Goal: Information Seeking & Learning: Learn about a topic

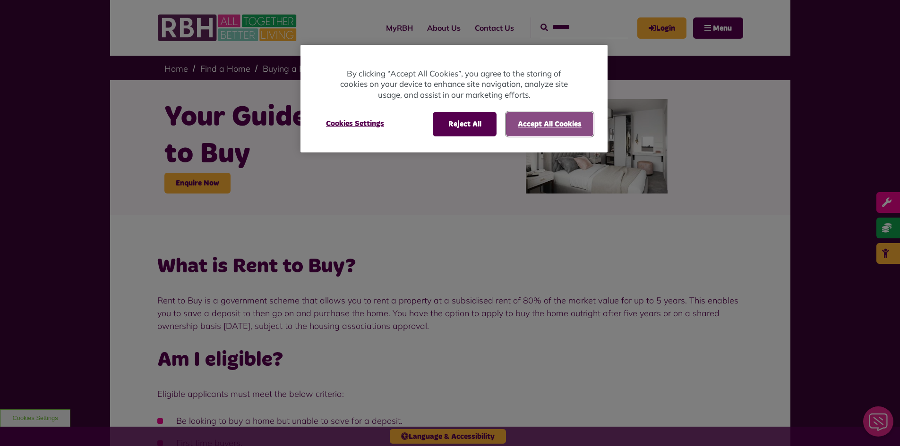
click at [527, 126] on button "Accept All Cookies" at bounding box center [549, 124] width 87 height 25
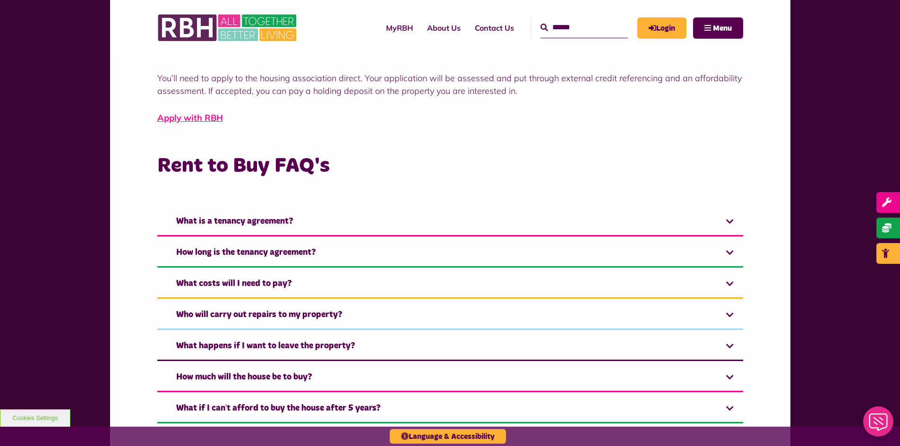
scroll to position [614, 0]
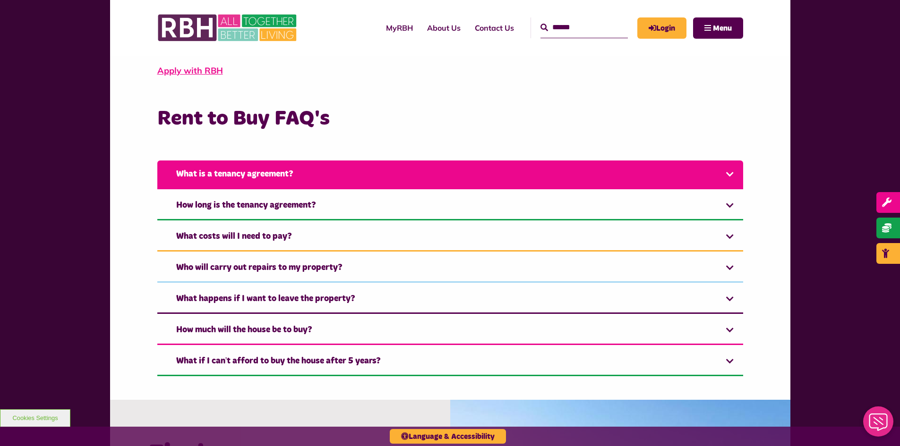
click at [731, 170] on link "What is a tenancy agreement?" at bounding box center [450, 175] width 586 height 29
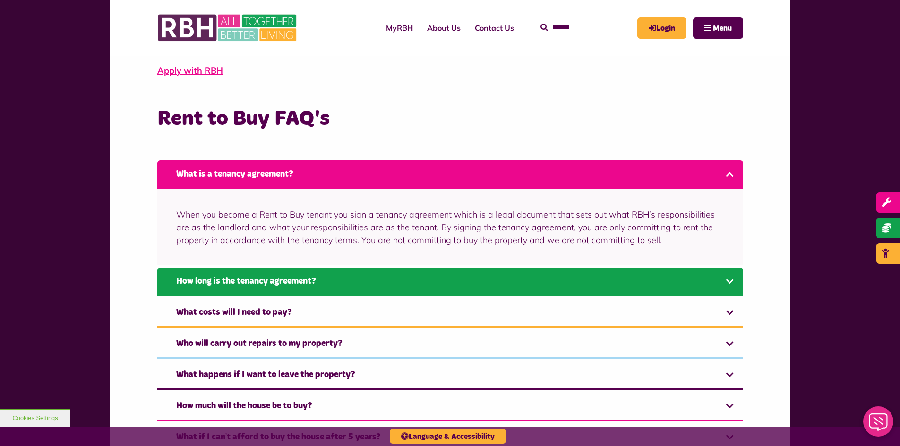
click at [729, 280] on link "How long is the tenancy agreement?" at bounding box center [450, 282] width 586 height 29
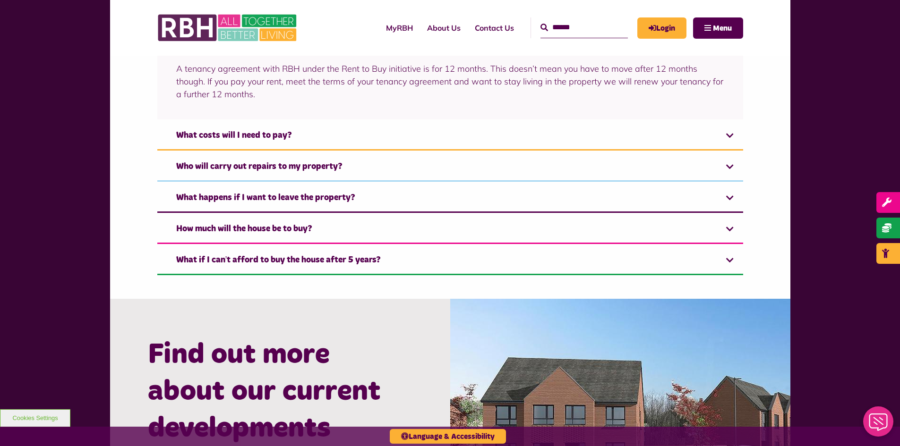
scroll to position [806, 0]
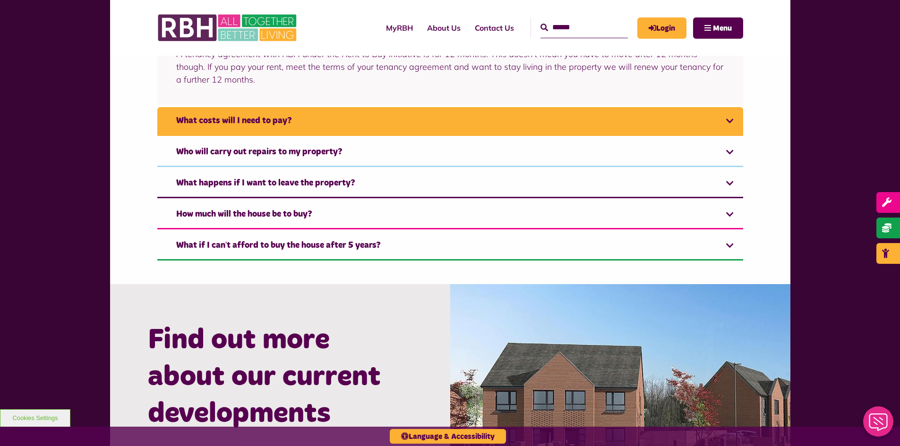
click at [724, 125] on link "What costs will I need to pay?" at bounding box center [450, 121] width 586 height 29
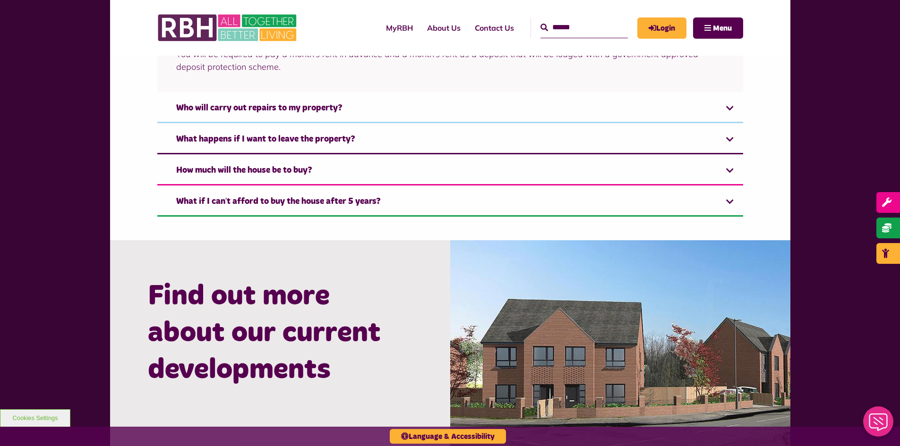
scroll to position [790, 0]
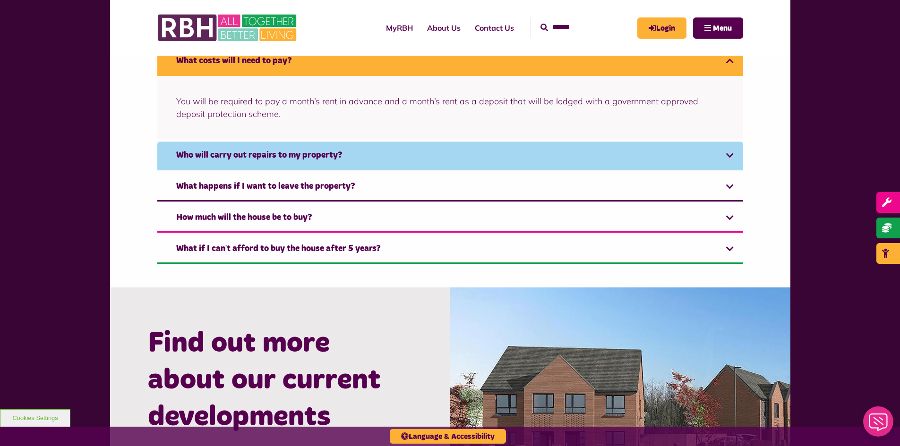
click at [730, 154] on link "Who will carry out repairs to my property?" at bounding box center [450, 156] width 586 height 29
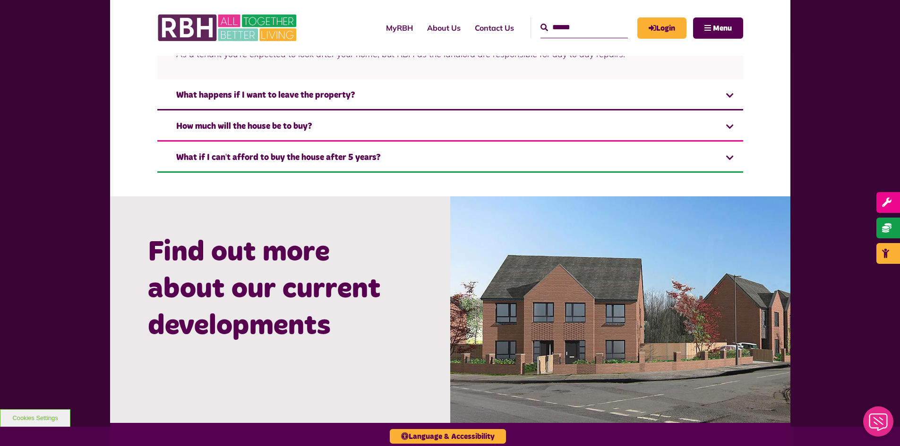
scroll to position [821, 0]
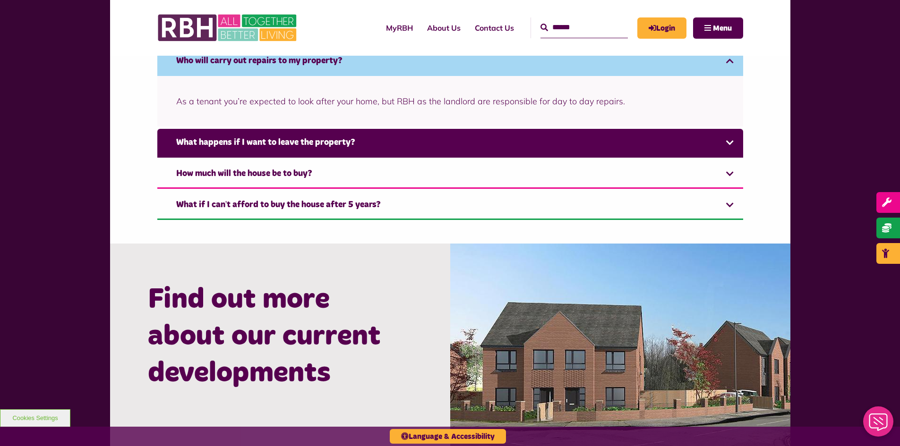
click at [728, 145] on link "What happens if I want to leave the property?" at bounding box center [450, 143] width 586 height 29
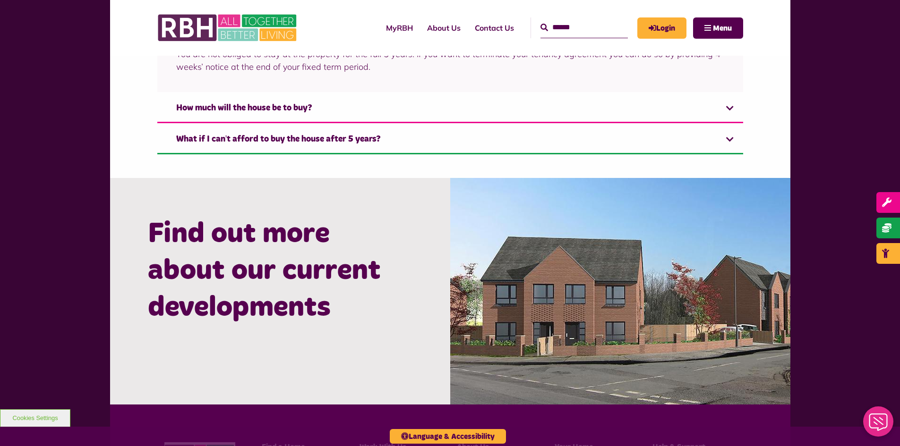
scroll to position [852, 0]
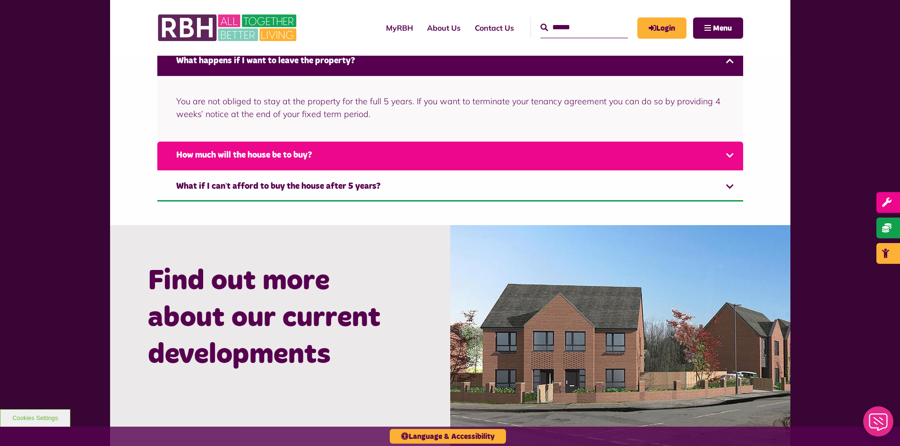
click at [729, 155] on link "How much will the house be to buy?" at bounding box center [450, 156] width 586 height 29
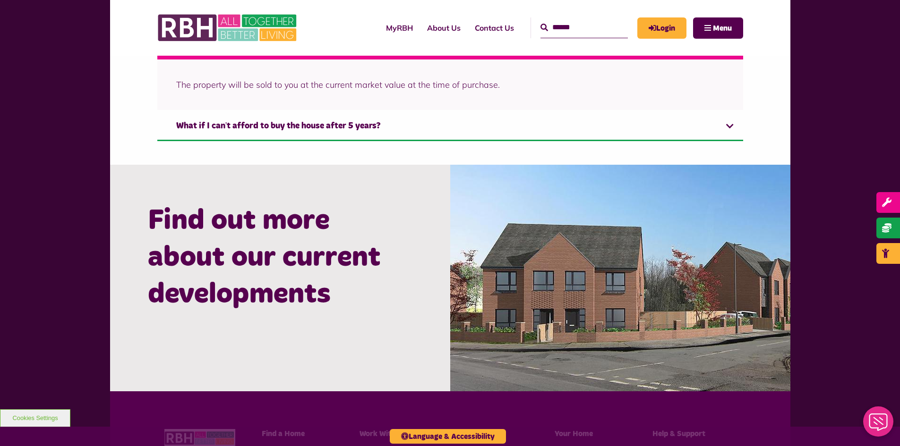
scroll to position [883, 0]
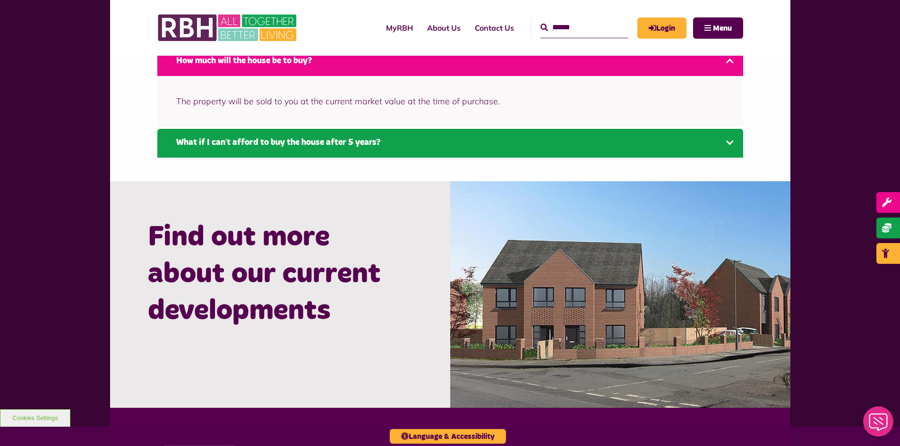
click at [723, 144] on link "What if I can’t afford to buy the house after 5 years?" at bounding box center [450, 143] width 586 height 29
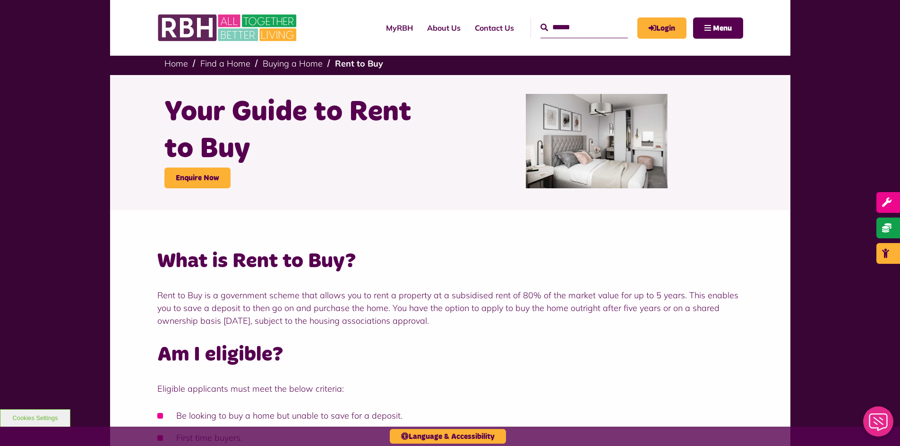
scroll to position [0, 0]
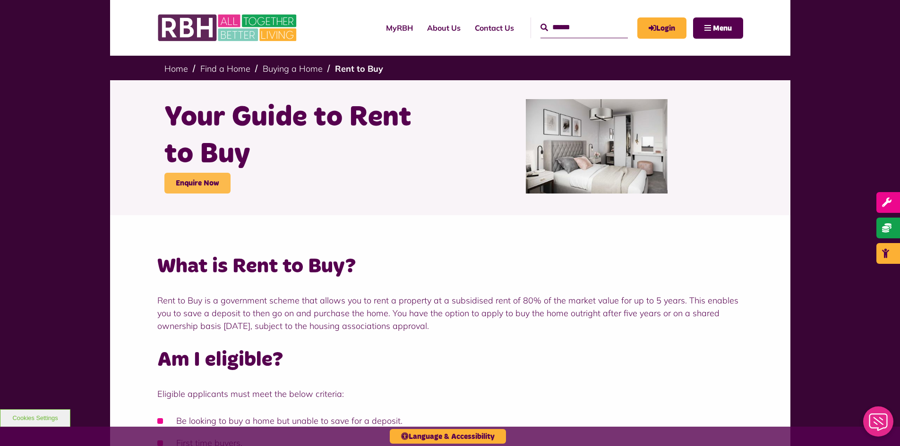
click at [194, 184] on link "Enquire Now" at bounding box center [197, 183] width 66 height 21
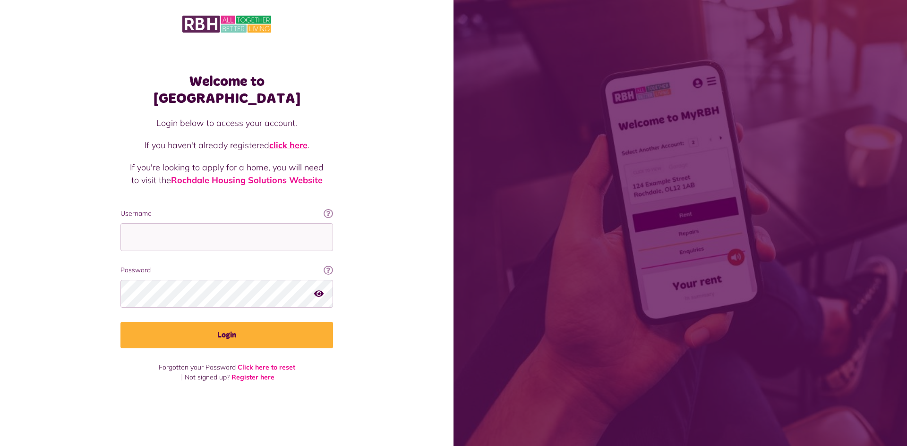
click at [291, 140] on link "click here" at bounding box center [288, 145] width 38 height 11
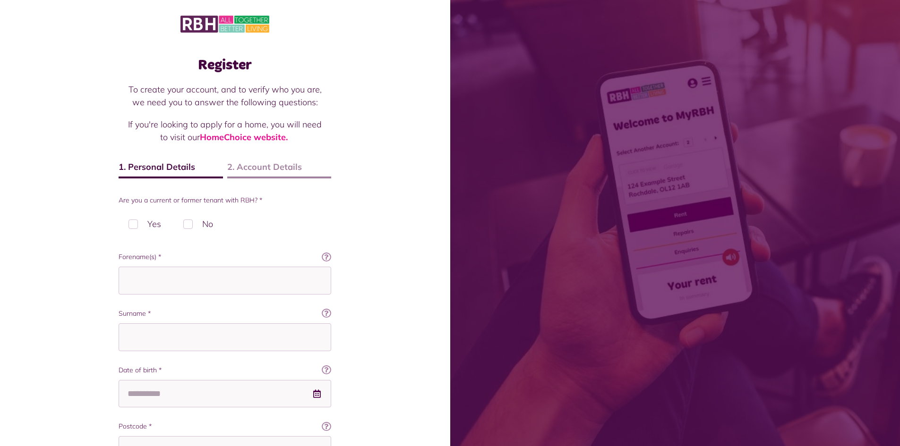
click at [185, 225] on label "No" at bounding box center [198, 224] width 50 height 28
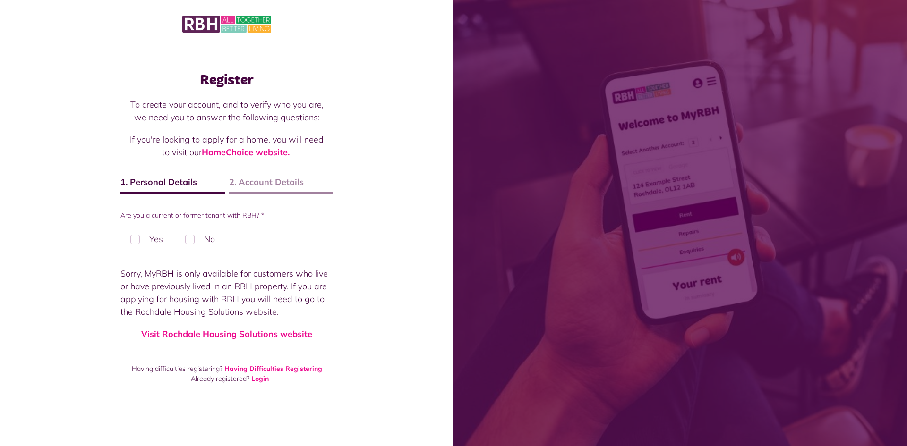
click at [136, 240] on label "Yes" at bounding box center [146, 239] width 52 height 28
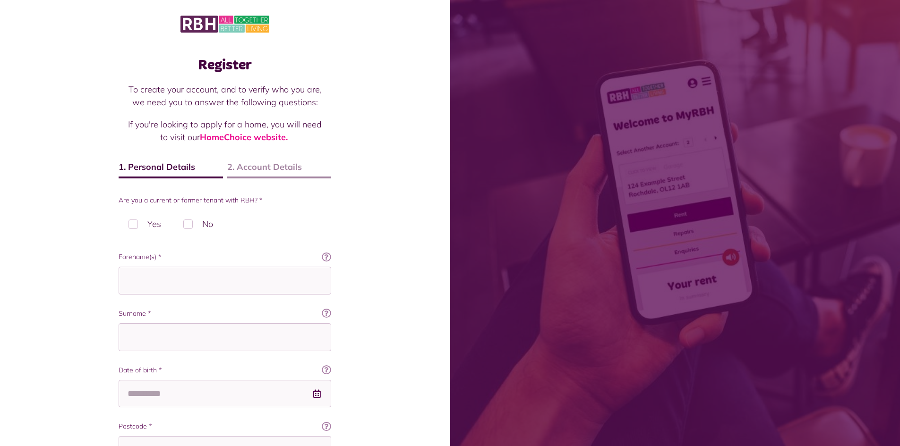
click at [188, 225] on label "No" at bounding box center [198, 224] width 50 height 28
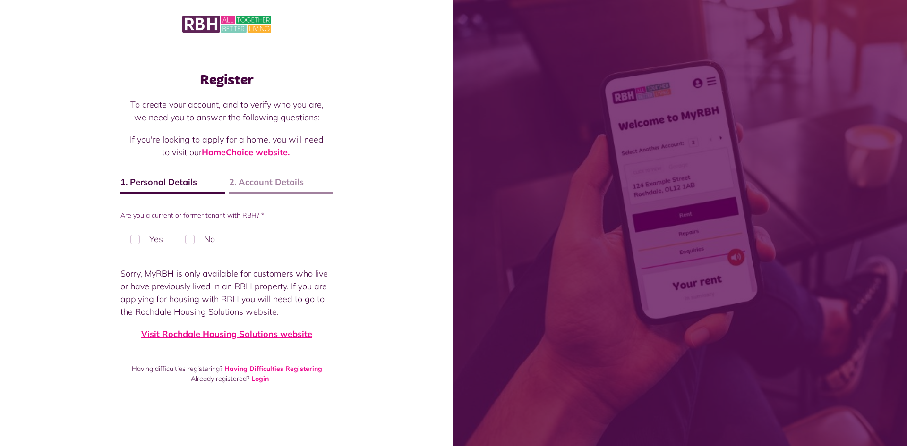
click at [191, 338] on link "Visit Rochdale Housing Solutions website" at bounding box center [226, 334] width 171 height 11
